Goal: Check status

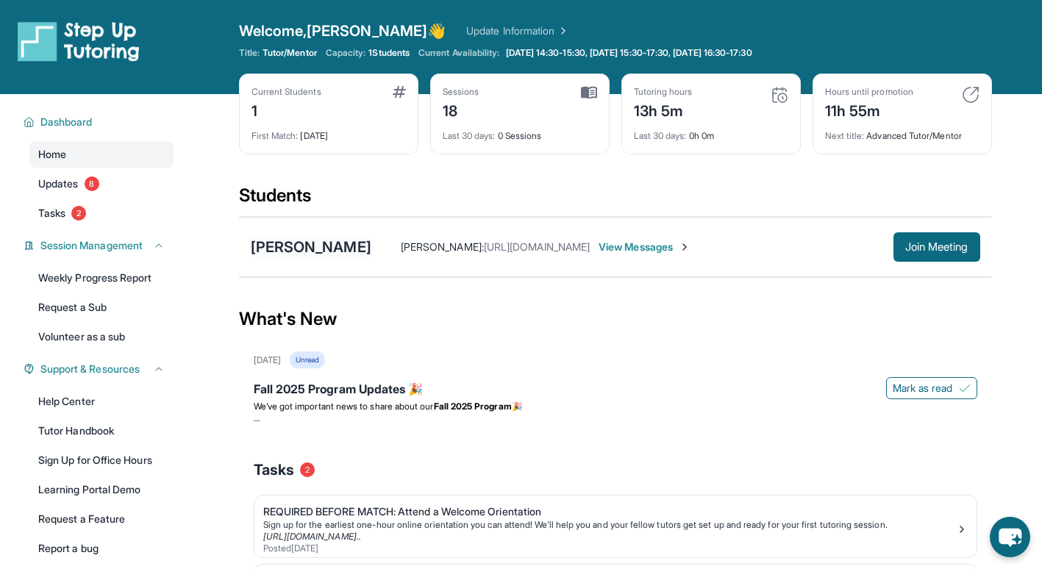
click at [328, 253] on div "[PERSON_NAME]" at bounding box center [311, 247] width 121 height 21
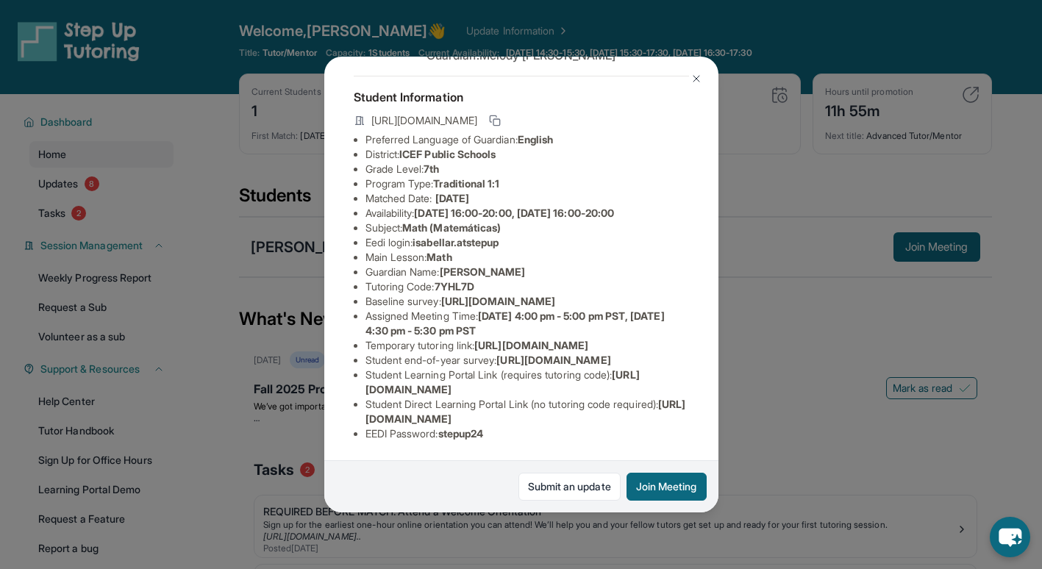
scroll to position [145, 535]
drag, startPoint x: 362, startPoint y: 243, endPoint x: 706, endPoint y: 272, distance: 345.2
click at [706, 272] on div "Isabella Reyes Guardian: Melody Johnson Student Information https://student-por…" at bounding box center [521, 284] width 394 height 455
copy span "https://airtable.com/apprlfn8WjpjBUn2G/shrK0QR6AaNyG5psY?prefill_Type%20of%20Fo…"
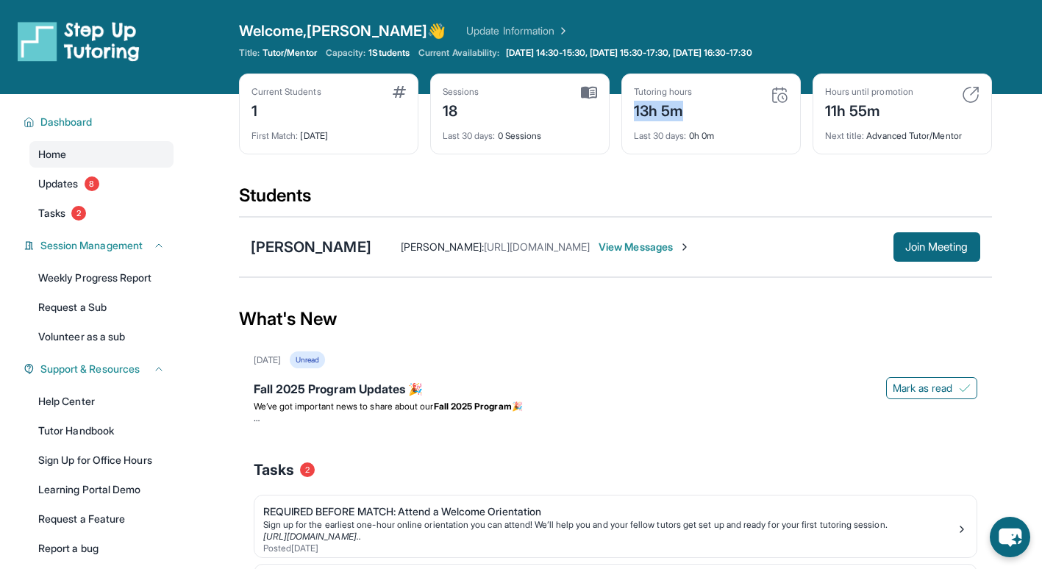
drag, startPoint x: 631, startPoint y: 114, endPoint x: 693, endPoint y: 109, distance: 62.0
click at [693, 109] on div "Tutoring hours 13h 5m Last 30 days : 0h 0m" at bounding box center [710, 114] width 179 height 81
drag, startPoint x: 693, startPoint y: 109, endPoint x: 678, endPoint y: 129, distance: 25.7
click at [685, 129] on div "Last 30 days : 0h 0m" at bounding box center [711, 131] width 154 height 21
drag, startPoint x: 662, startPoint y: 114, endPoint x: 709, endPoint y: 120, distance: 48.1
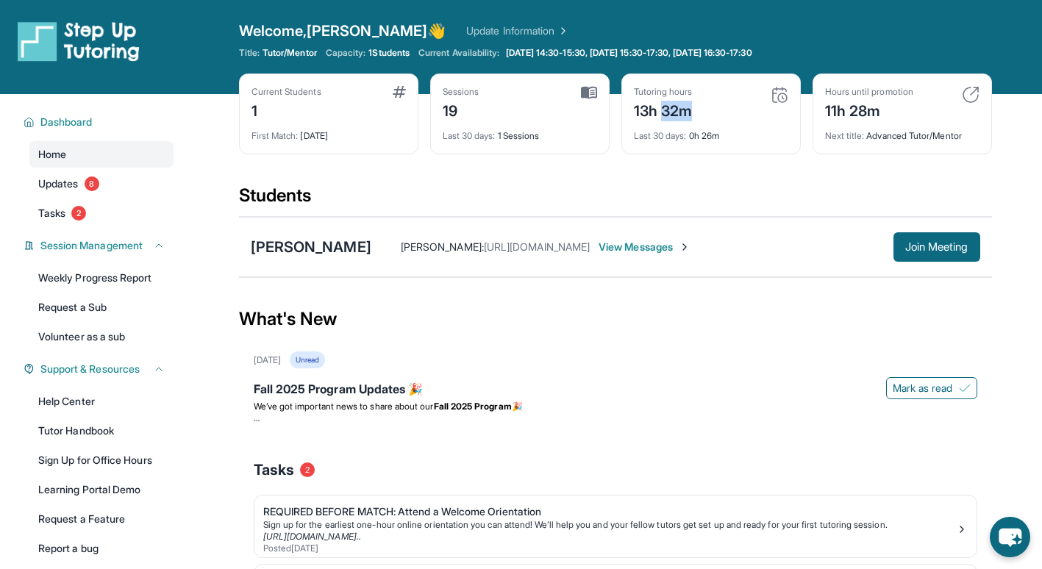
click at [709, 120] on div "Tutoring hours 13h 32m" at bounding box center [711, 103] width 154 height 35
drag, startPoint x: 709, startPoint y: 120, endPoint x: 714, endPoint y: 156, distance: 36.3
click at [714, 156] on div "Current Students 1 First Match : 9 days ago Sessions 19 Last 30 days : 1 Sessio…" at bounding box center [615, 129] width 753 height 110
